Goal: Task Accomplishment & Management: Use online tool/utility

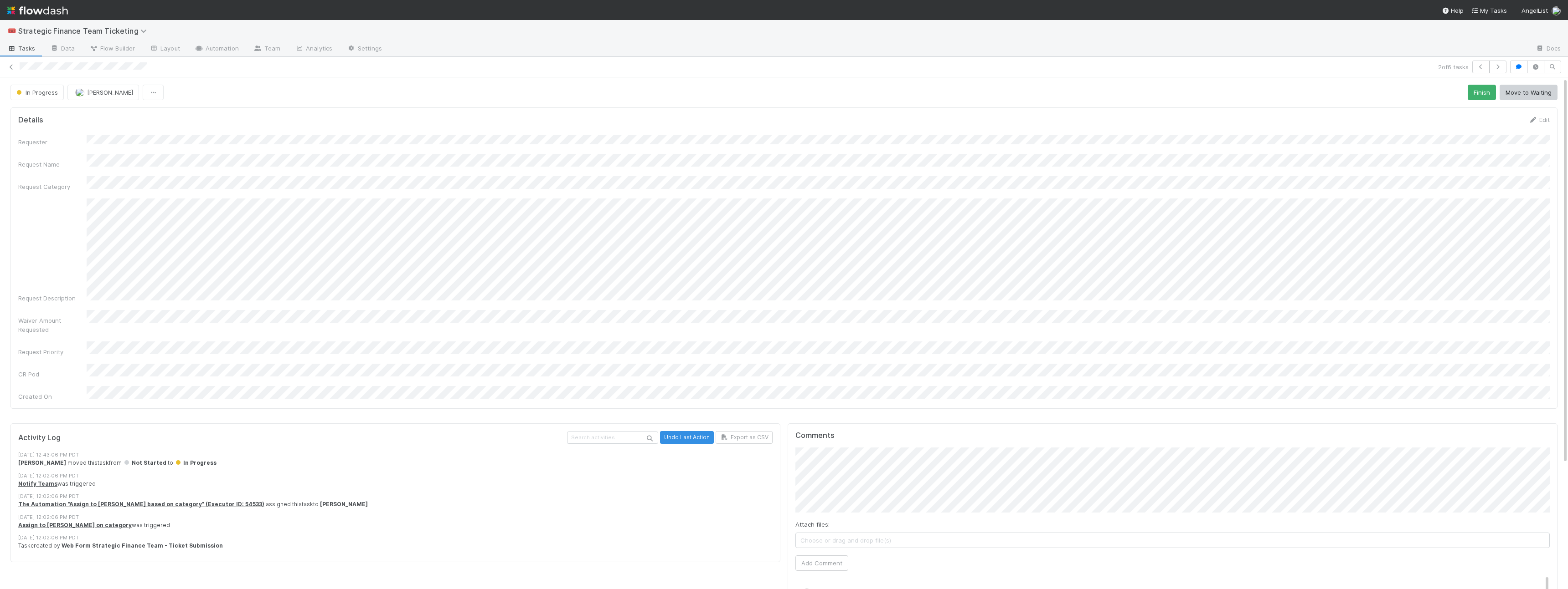
click at [48, 204] on div "Request Description" at bounding box center [783, 250] width 1531 height 104
click at [11, 69] on icon at bounding box center [11, 67] width 9 height 6
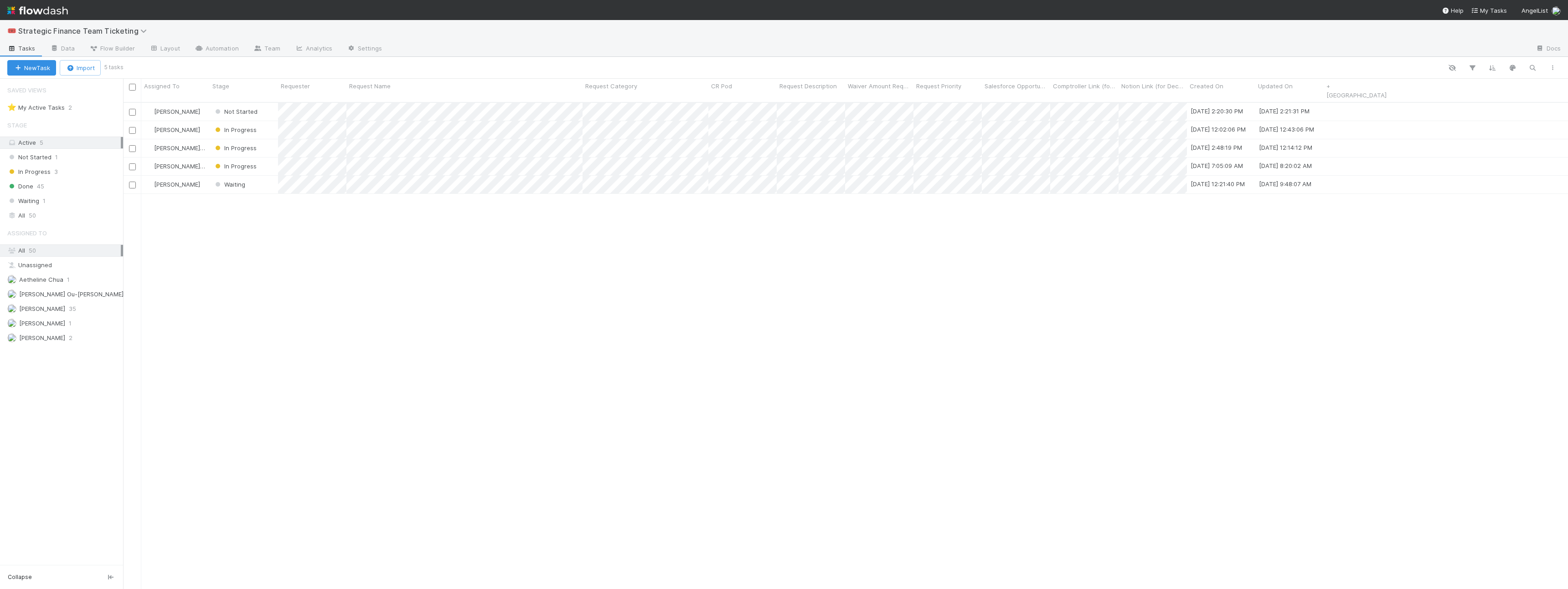
scroll to position [495, 1444]
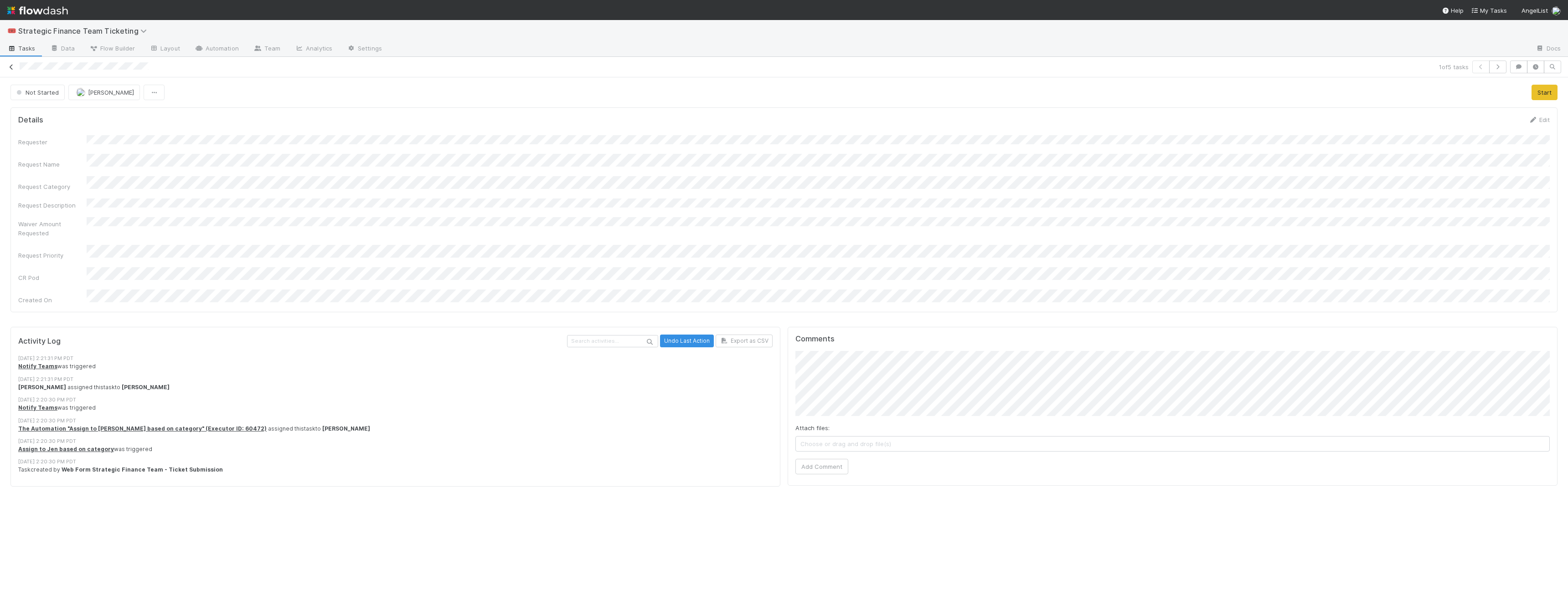
click at [8, 69] on icon at bounding box center [11, 67] width 9 height 6
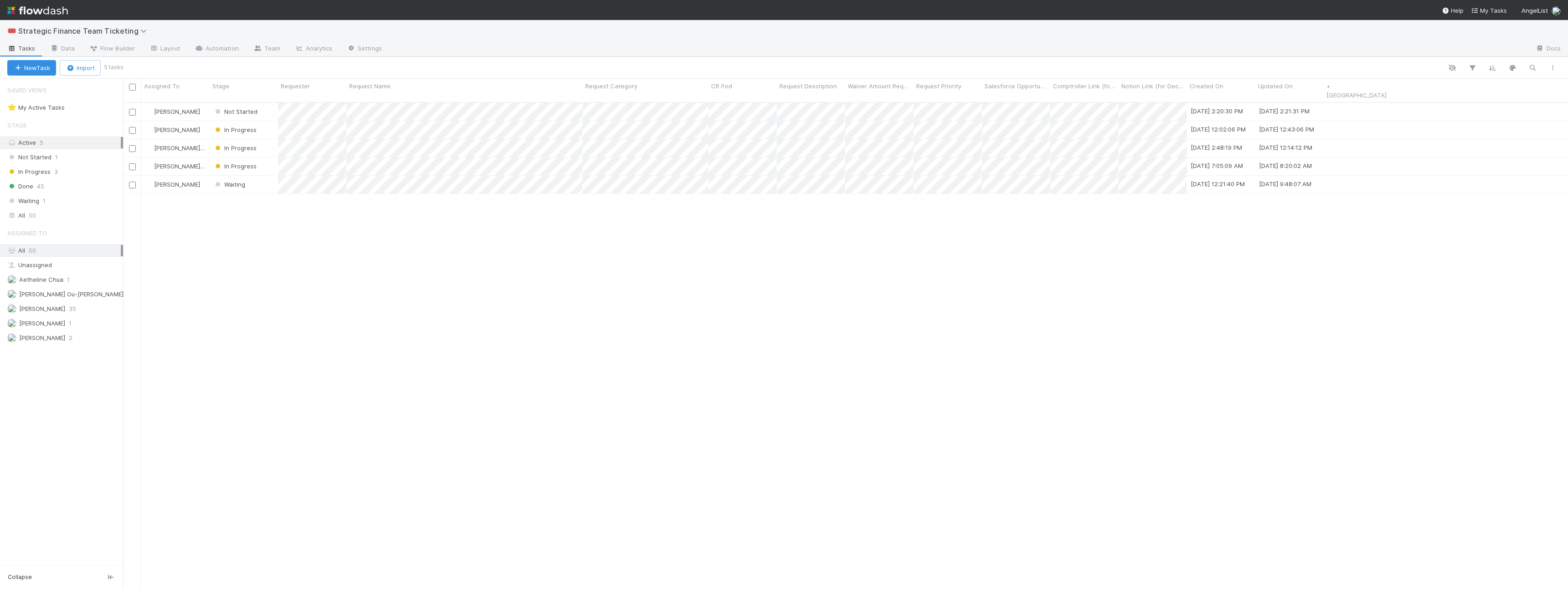
scroll to position [495, 1444]
